Goal: Task Accomplishment & Management: Use online tool/utility

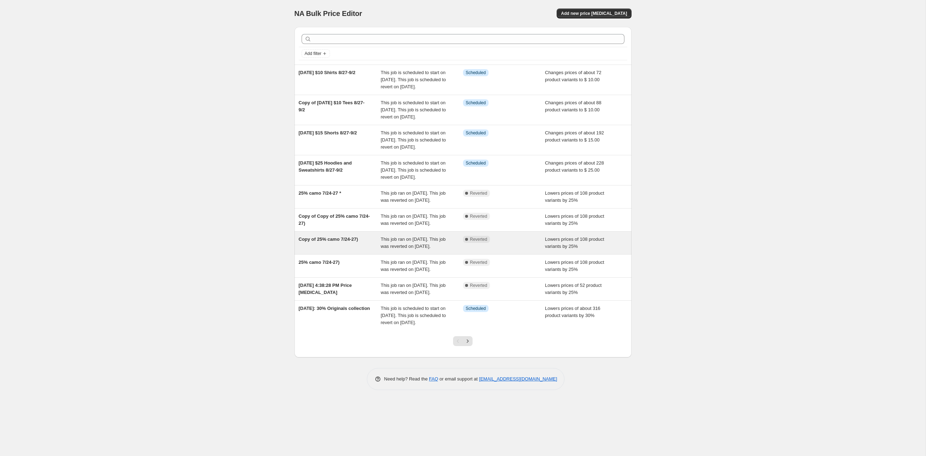
scroll to position [142, 0]
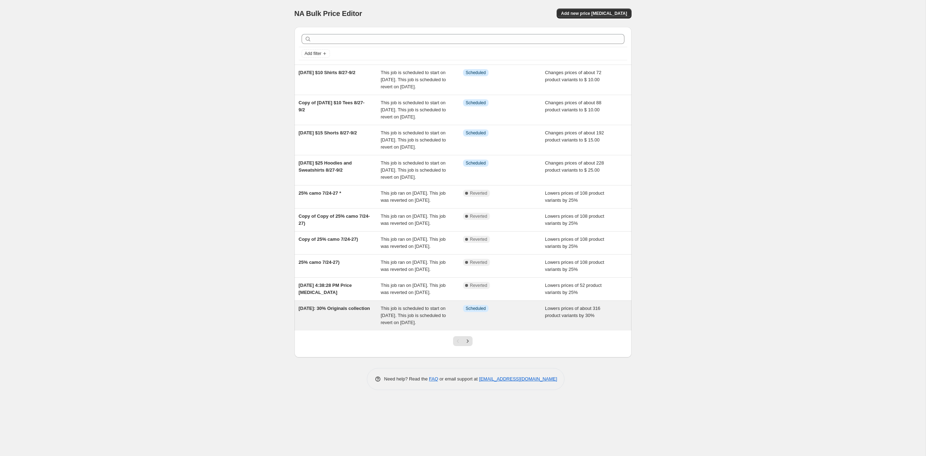
click at [340, 326] on div "[DATE]: 30% Originals collection" at bounding box center [340, 315] width 82 height 21
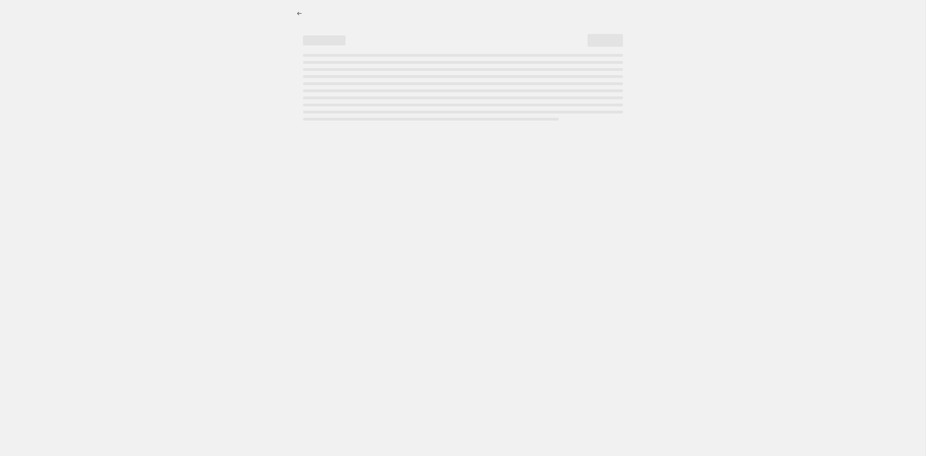
select select "percentage"
select select "no_change"
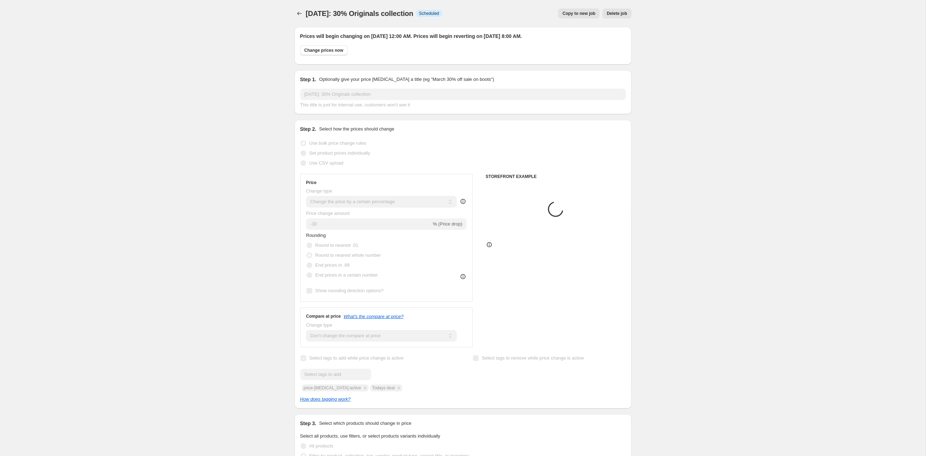
select select "collection"
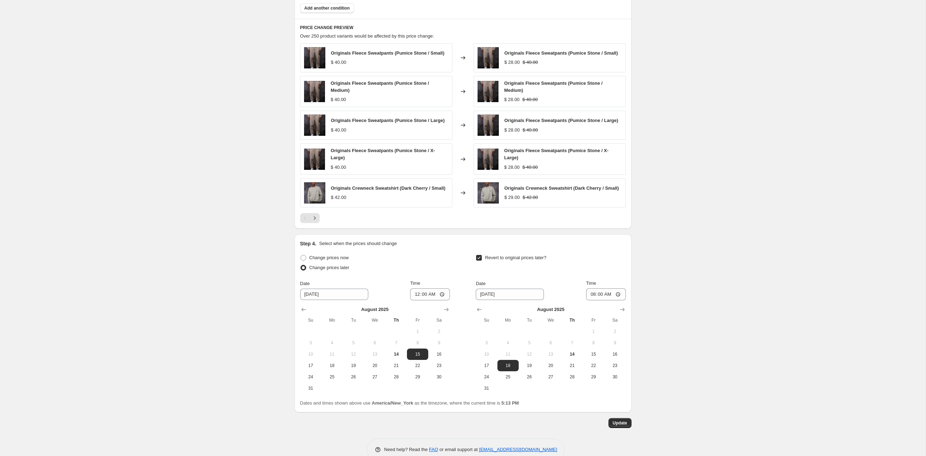
scroll to position [551, 0]
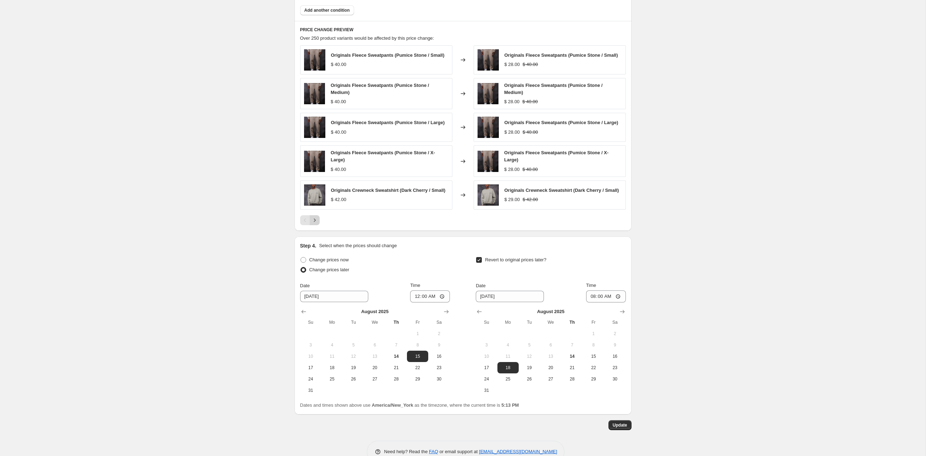
click at [311, 224] on icon "Next" at bounding box center [314, 220] width 7 height 7
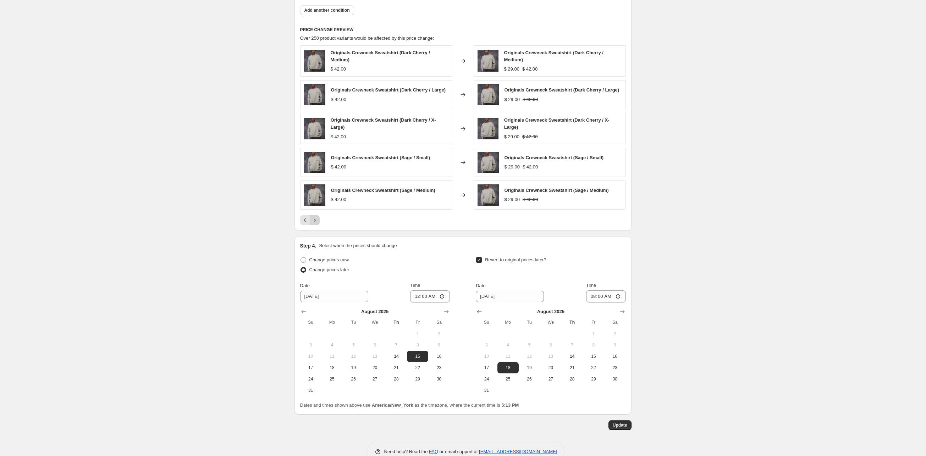
click at [311, 224] on icon "Next" at bounding box center [314, 220] width 7 height 7
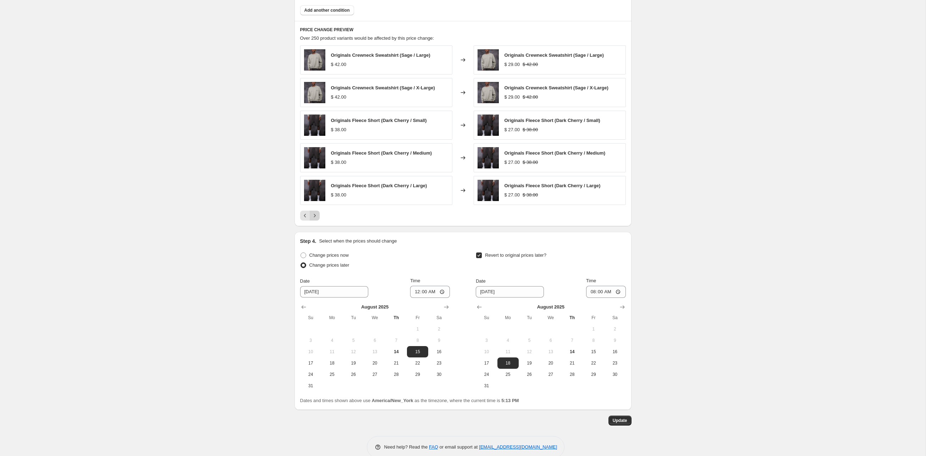
click at [311, 219] on icon "Next" at bounding box center [314, 215] width 7 height 7
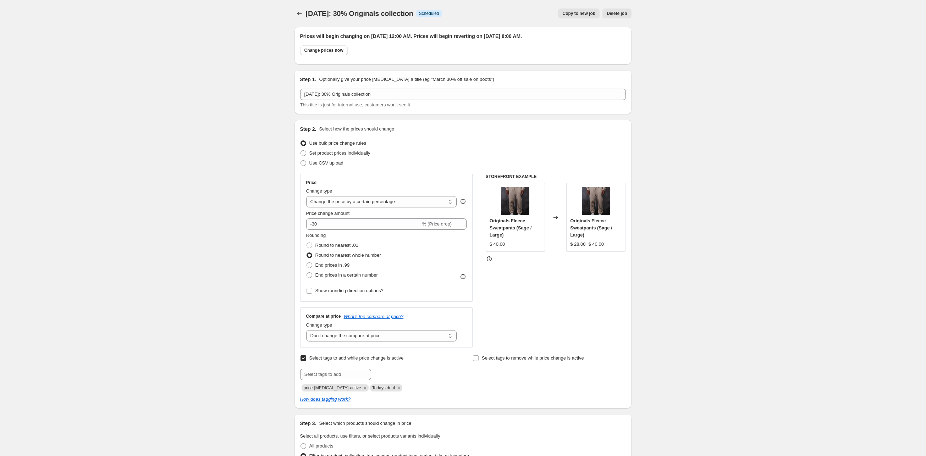
scroll to position [0, 0]
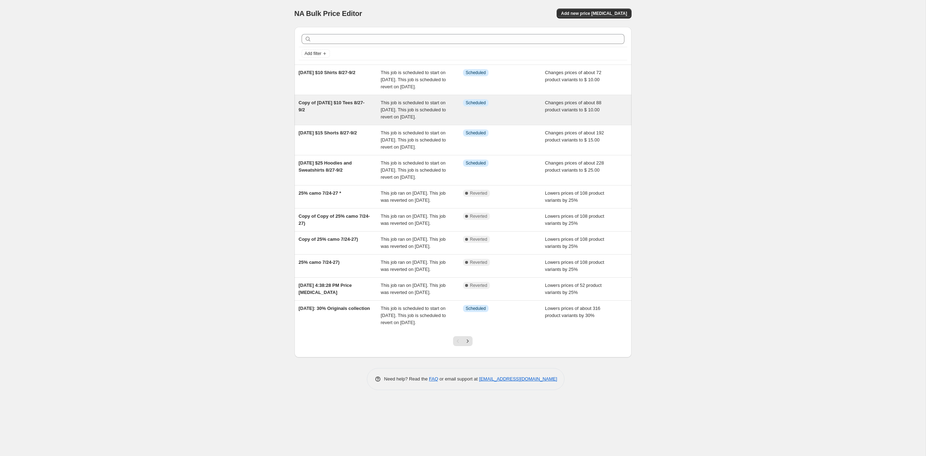
scroll to position [142, 0]
